Goal: Task Accomplishment & Management: Manage account settings

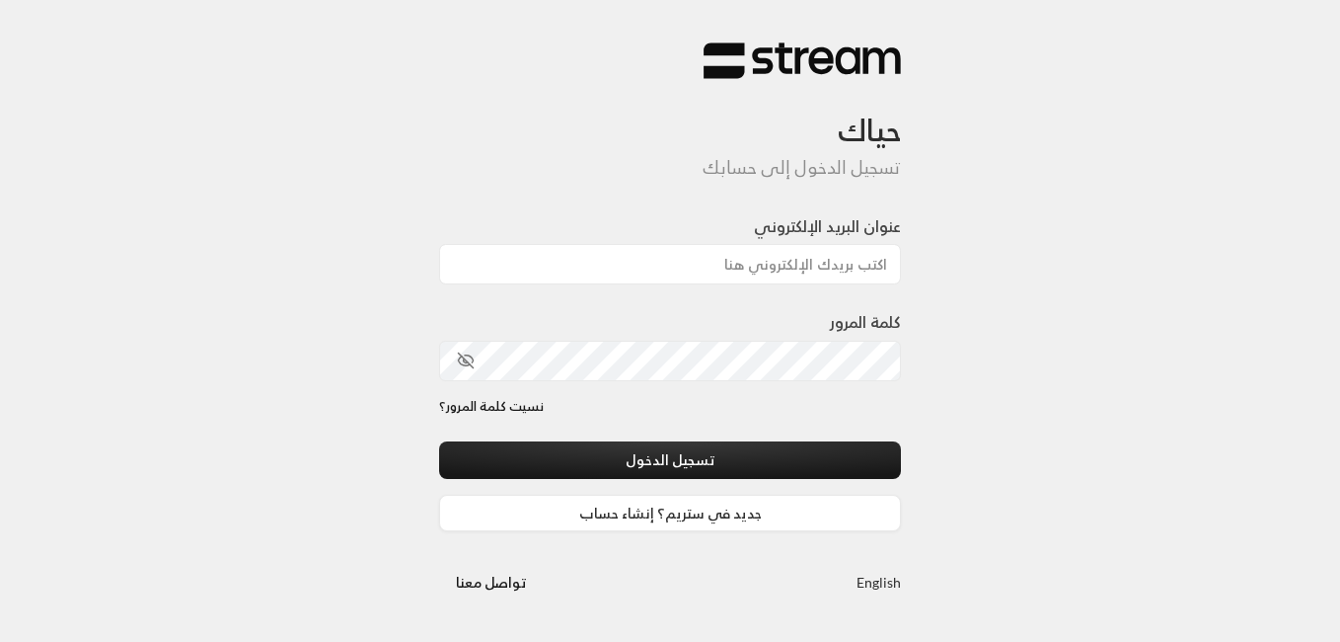
drag, startPoint x: 940, startPoint y: 6, endPoint x: 381, endPoint y: 63, distance: 561.5
click at [381, 63] on div "حياك تسجيل الدخول إلى حسابك عنوان البريد الإلكتروني كلمة المرور نسيت كلمة المرو…" at bounding box center [670, 321] width 1340 height 642
click at [54, 135] on div "حياك تسجيل الدخول إلى حسابك عنوان البريد الإلكتروني كلمة المرور نسيت كلمة المرو…" at bounding box center [670, 321] width 1340 height 642
drag, startPoint x: 45, startPoint y: 1, endPoint x: 386, endPoint y: 161, distance: 376.2
click at [386, 161] on div "حياك تسجيل الدخول إلى حسابك عنوان البريد الإلكتروني كلمة المرور نسيت كلمة المرو…" at bounding box center [670, 321] width 1340 height 642
